Goal: Task Accomplishment & Management: Manage account settings

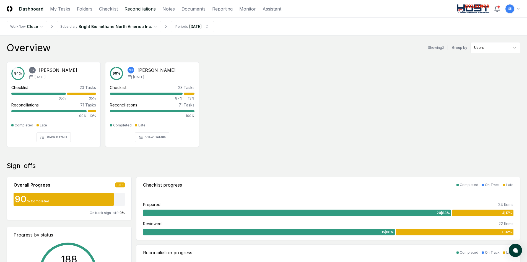
click at [134, 8] on link "Reconciliations" at bounding box center [140, 9] width 31 height 7
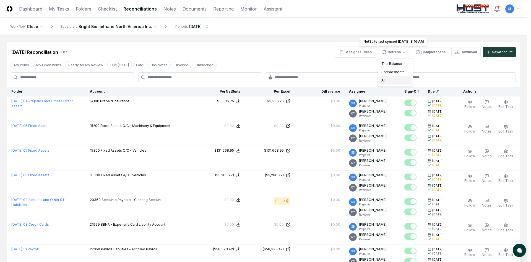
click at [392, 80] on div "All" at bounding box center [396, 80] width 33 height 8
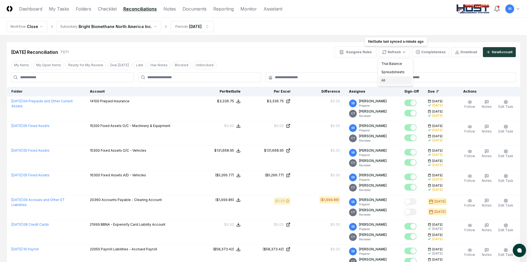
click at [394, 78] on div "All" at bounding box center [396, 80] width 33 height 8
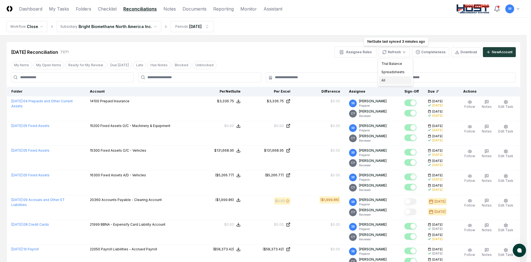
click at [394, 79] on div "All" at bounding box center [396, 80] width 33 height 8
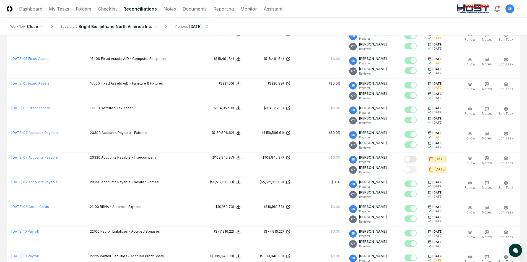
scroll to position [997, 0]
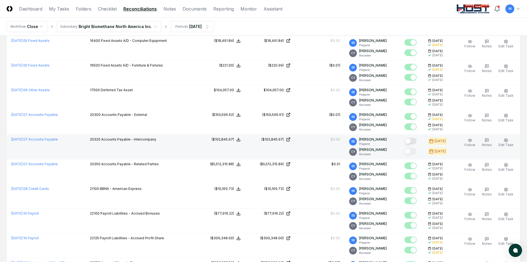
click at [414, 142] on button "Mark complete" at bounding box center [411, 141] width 12 height 7
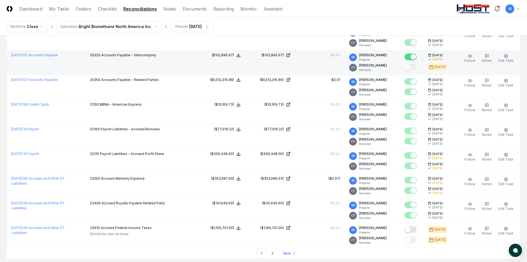
scroll to position [1118, 0]
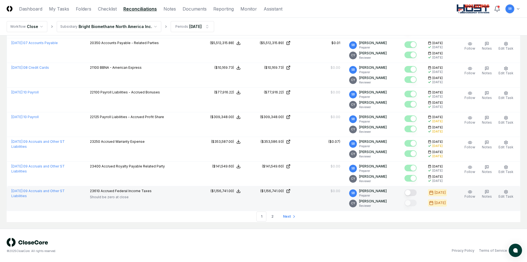
click at [414, 192] on button "Mark complete" at bounding box center [411, 192] width 12 height 7
click at [272, 216] on link "2" at bounding box center [273, 216] width 10 height 10
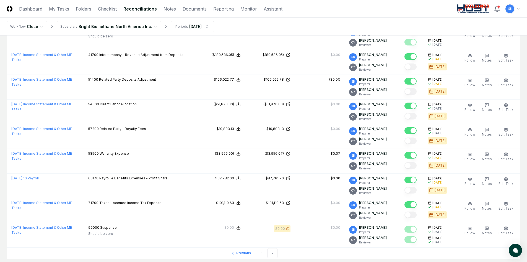
scroll to position [403, 0]
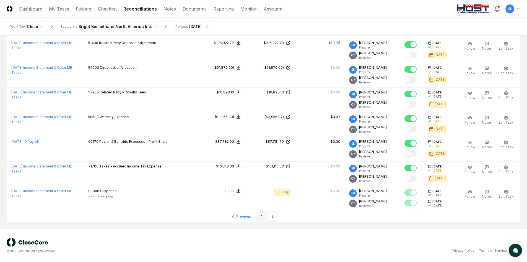
click at [261, 216] on link "1" at bounding box center [262, 216] width 10 height 10
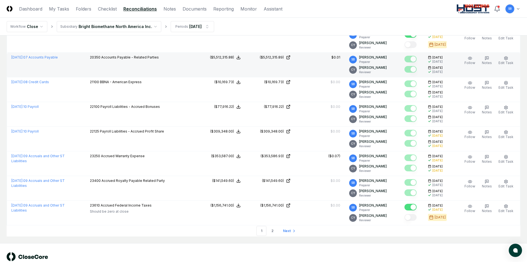
scroll to position [1118, 0]
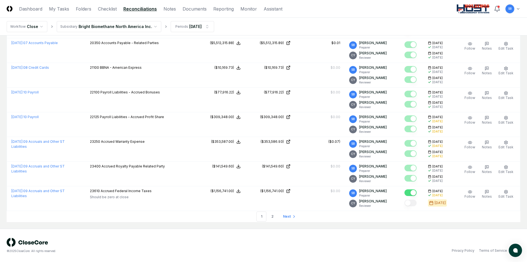
click at [275, 216] on link "2" at bounding box center [273, 216] width 10 height 10
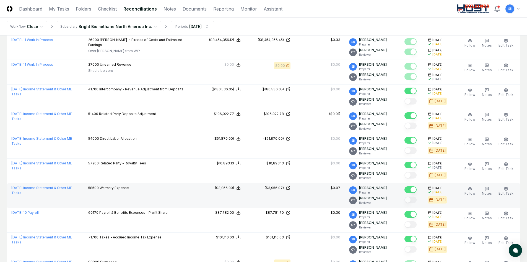
scroll to position [403, 0]
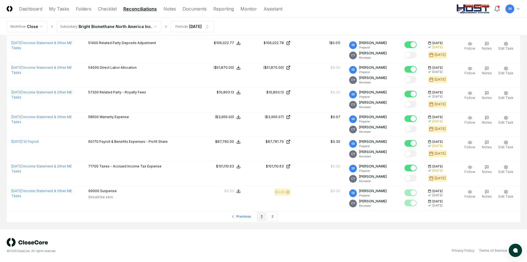
click at [261, 216] on link "1" at bounding box center [262, 216] width 10 height 10
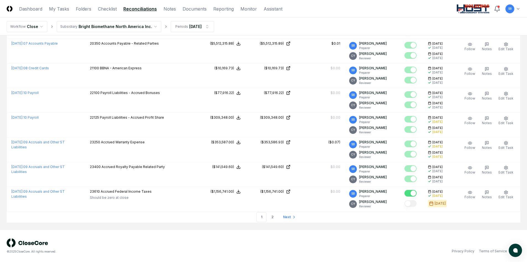
scroll to position [1118, 0]
click at [274, 215] on link "2" at bounding box center [273, 216] width 10 height 10
